Goal: Transaction & Acquisition: Book appointment/travel/reservation

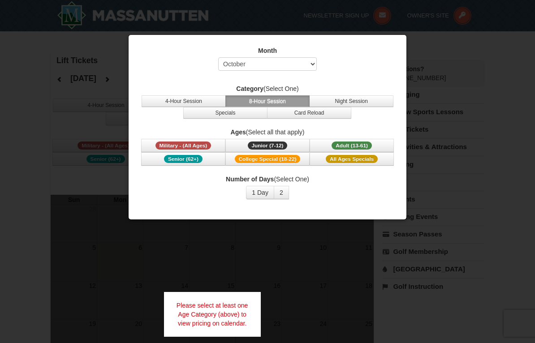
select select "10"
click at [364, 146] on span "Adult (13-61)" at bounding box center [352, 146] width 40 height 8
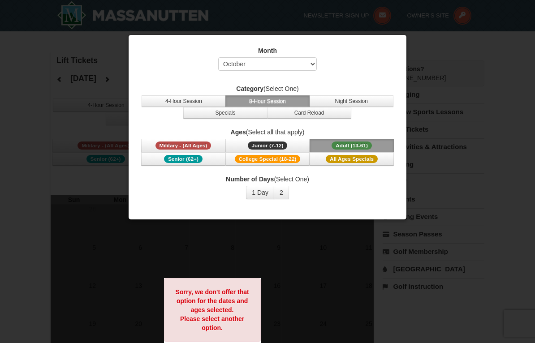
click at [284, 193] on button "2" at bounding box center [281, 192] width 15 height 13
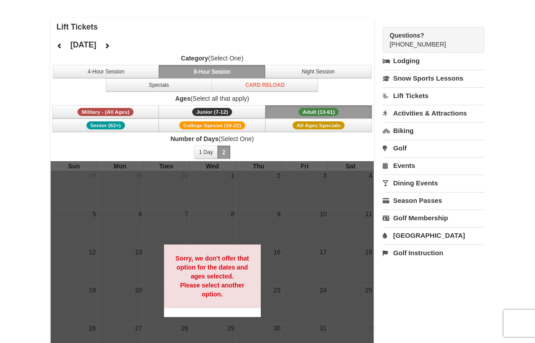
scroll to position [33, 0]
click at [110, 44] on icon at bounding box center [107, 46] width 6 height 6
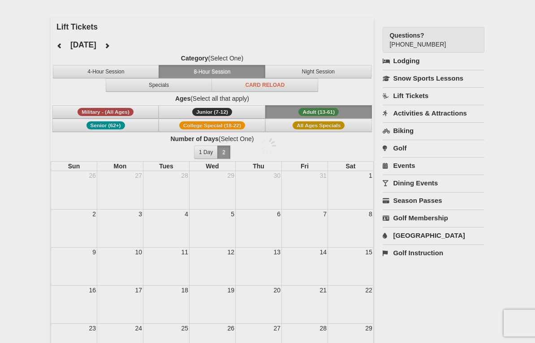
scroll to position [34, 0]
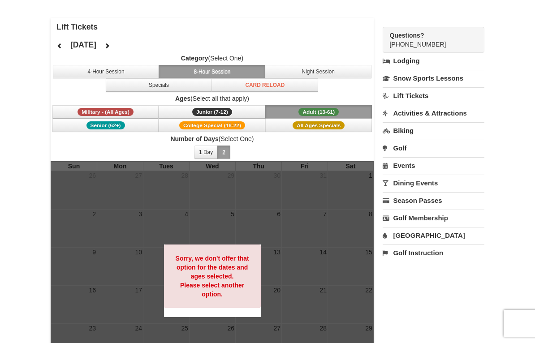
click at [110, 46] on icon at bounding box center [107, 46] width 6 height 6
click at [110, 43] on icon at bounding box center [107, 46] width 6 height 6
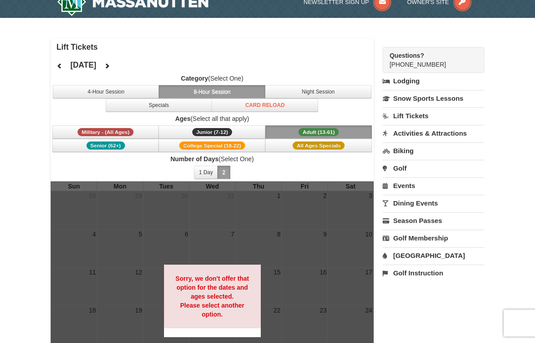
scroll to position [0, 0]
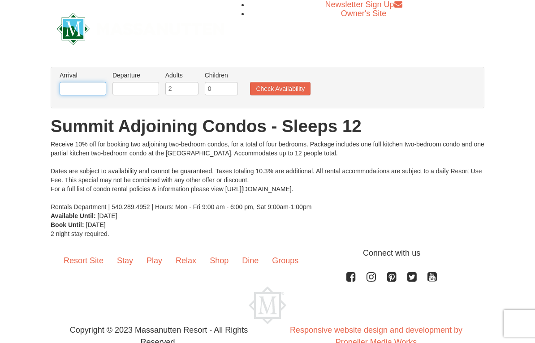
click at [76, 90] on input "text" at bounding box center [83, 88] width 47 height 13
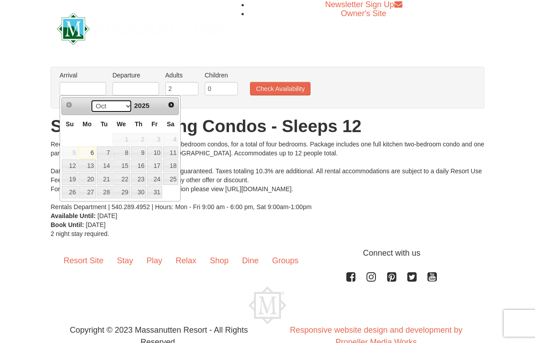
click at [105, 106] on select "Oct Nov Dec" at bounding box center [112, 105] width 42 height 13
click at [164, 110] on div "Prev Next Oct Nov Dec 2025" at bounding box center [119, 106] width 117 height 18
click at [168, 110] on link "Next" at bounding box center [171, 105] width 13 height 13
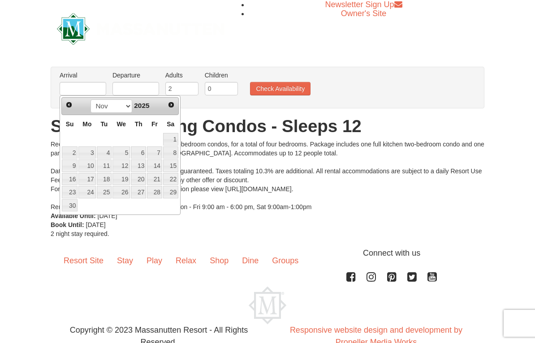
click at [169, 104] on span "Next" at bounding box center [171, 104] width 7 height 7
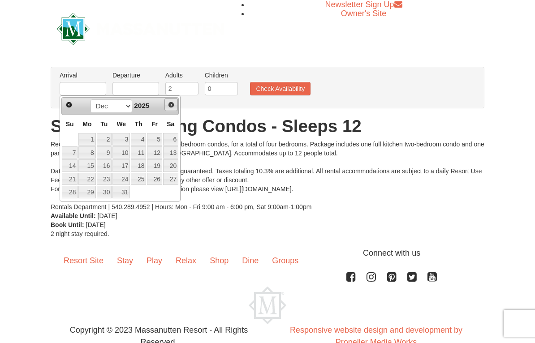
click at [172, 103] on span "Next" at bounding box center [171, 104] width 7 height 7
click at [155, 166] on link "16" at bounding box center [154, 165] width 15 height 13
type input "[DATE]"
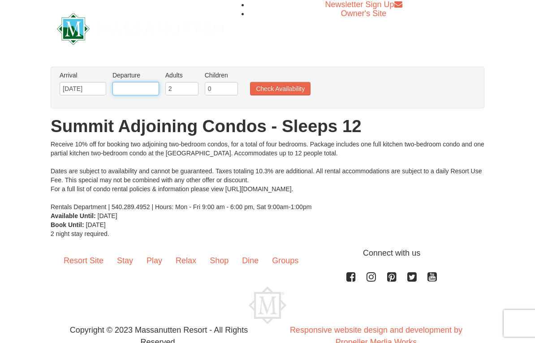
click at [128, 91] on input "text" at bounding box center [135, 88] width 47 height 13
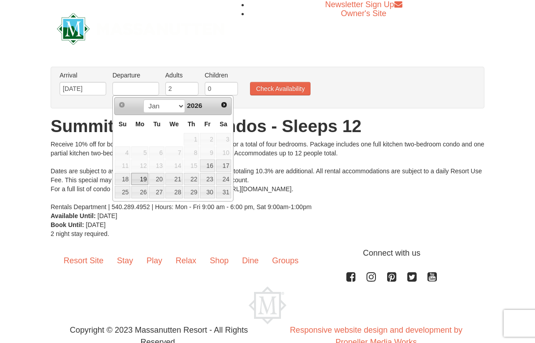
click at [142, 181] on link "19" at bounding box center [139, 179] width 17 height 13
type input "[DATE]"
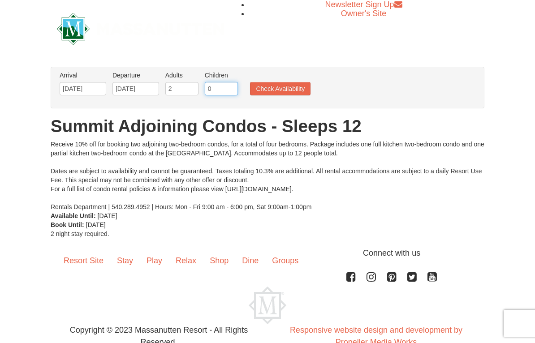
click at [217, 95] on input "0" at bounding box center [221, 88] width 33 height 13
type input "1"
click at [173, 85] on input "2" at bounding box center [181, 88] width 33 height 13
type input "7"
click at [278, 84] on button "Check Availability" at bounding box center [280, 88] width 60 height 13
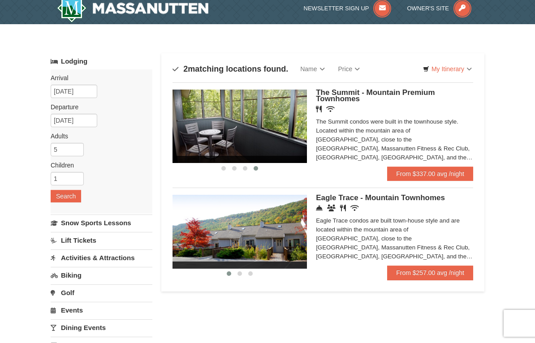
scroll to position [9, 0]
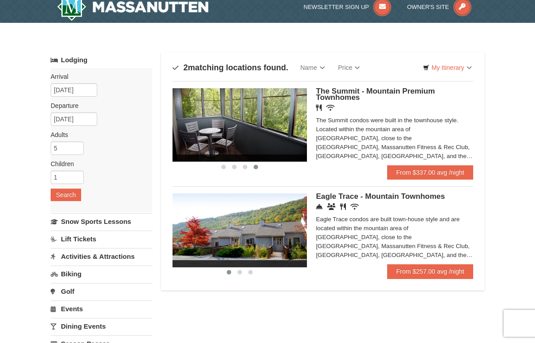
click at [463, 171] on link "From $337.00 avg /night" at bounding box center [430, 172] width 86 height 14
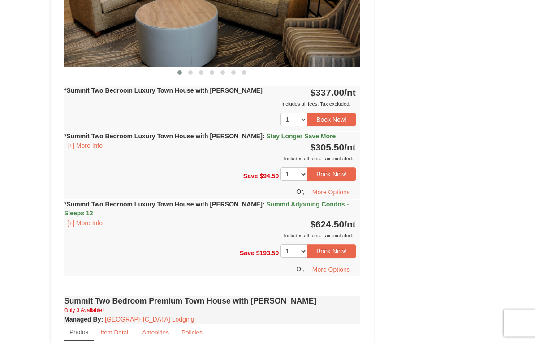
scroll to position [905, 0]
